Goal: Check status: Check status

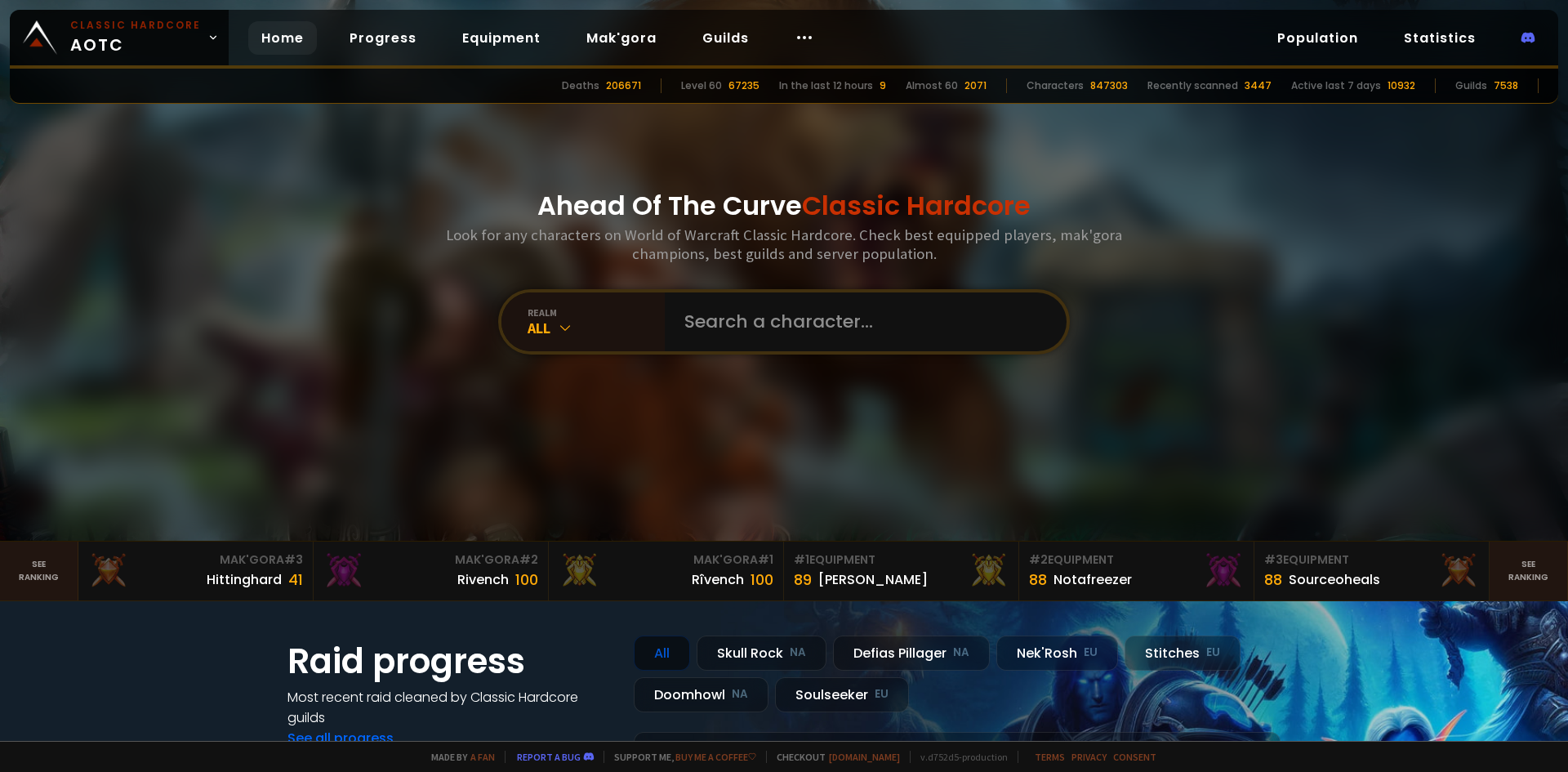
click at [721, 341] on input "text" at bounding box center [860, 322] width 372 height 59
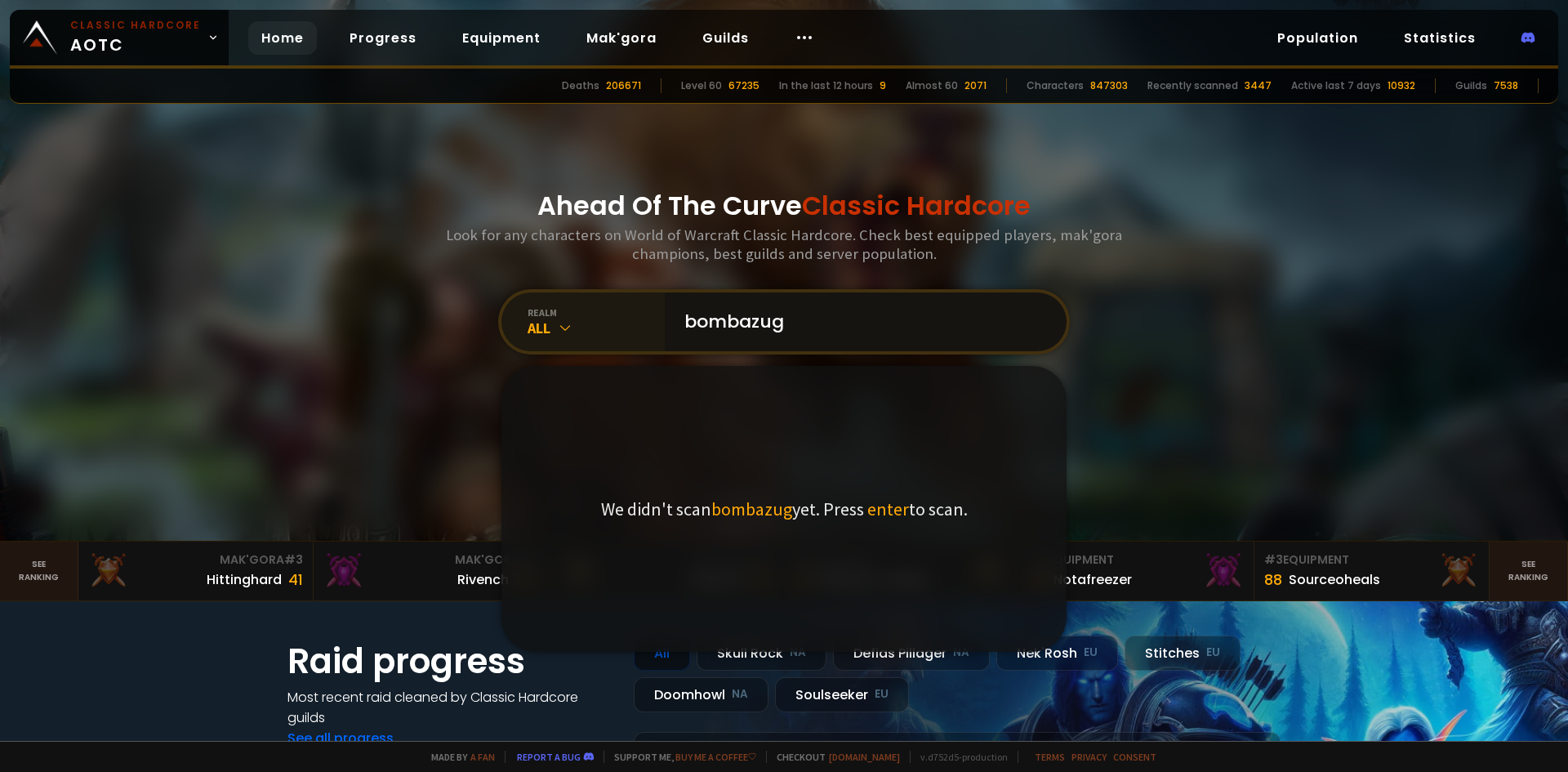
drag, startPoint x: 702, startPoint y: 322, endPoint x: 648, endPoint y: 325, distance: 54.1
click at [648, 325] on div "realm All bombazug We didn't scan bombazug yet. Press enter to scan." at bounding box center [784, 322] width 572 height 66
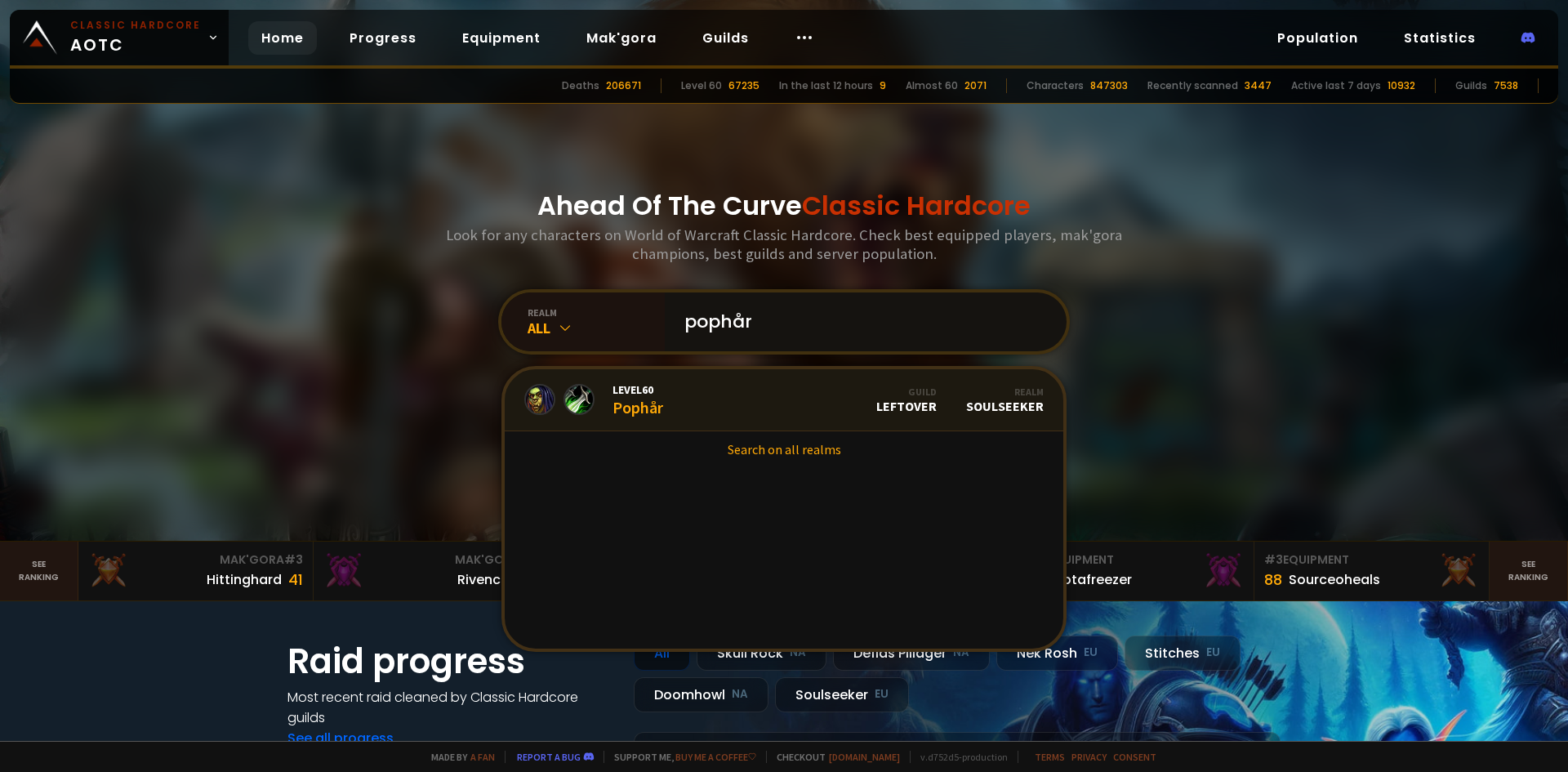
type input "pophår"
click at [633, 401] on div "Level 60 Pophår" at bounding box center [638, 400] width 51 height 35
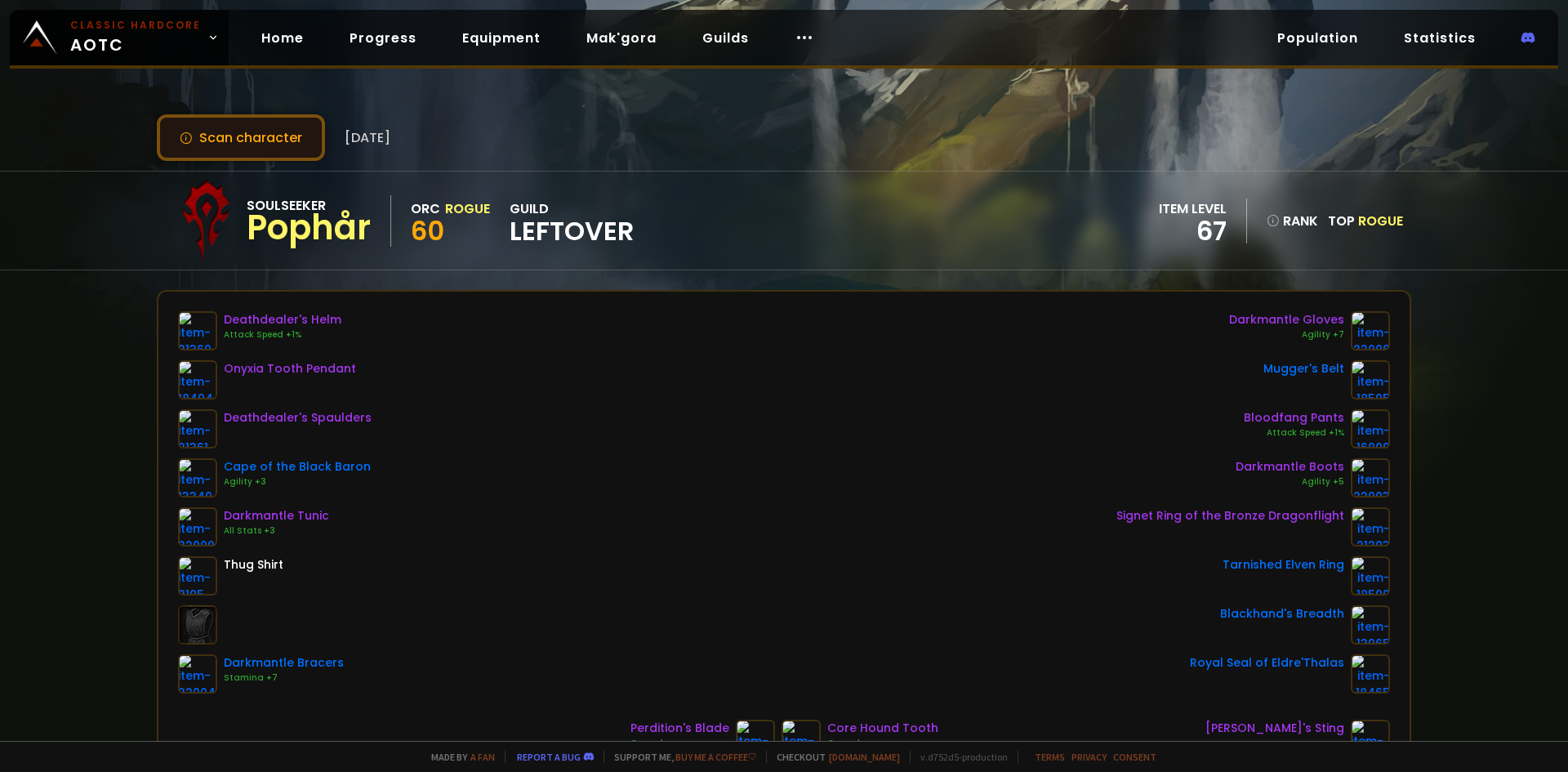
click at [230, 137] on button "Scan character" at bounding box center [241, 138] width 168 height 46
